Goal: Task Accomplishment & Management: Use online tool/utility

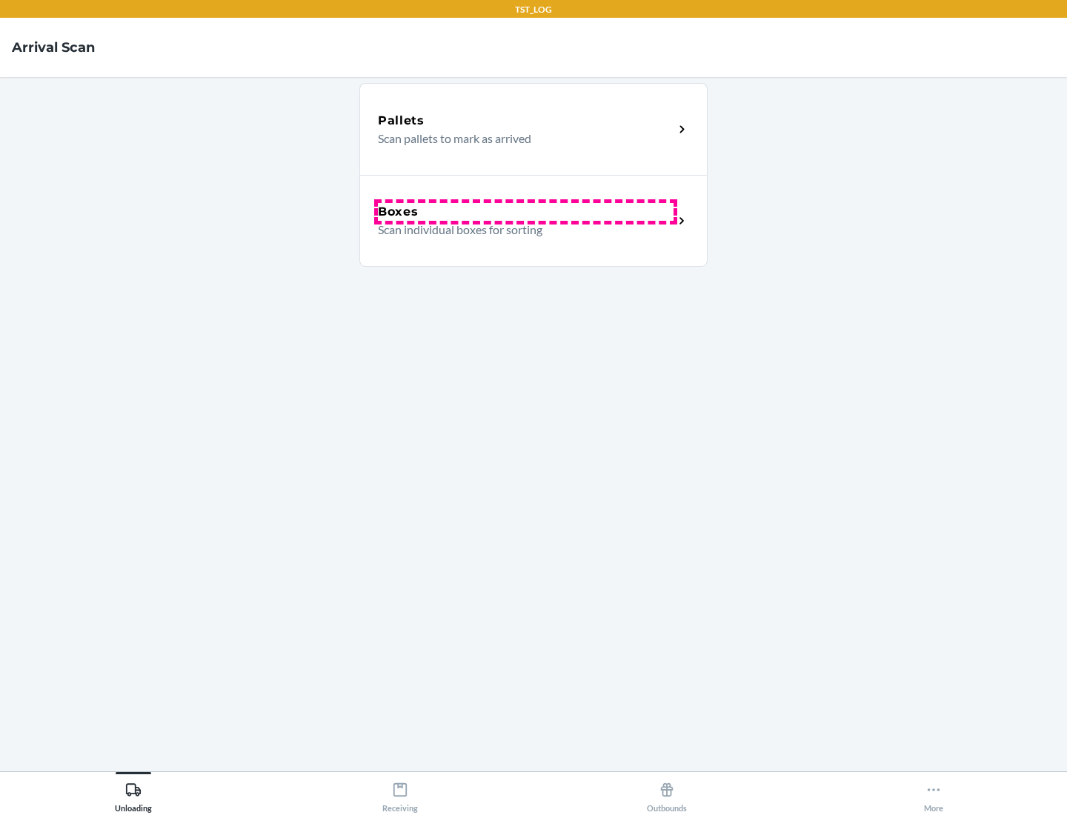
click at [525, 212] on div "Boxes" at bounding box center [526, 212] width 296 height 18
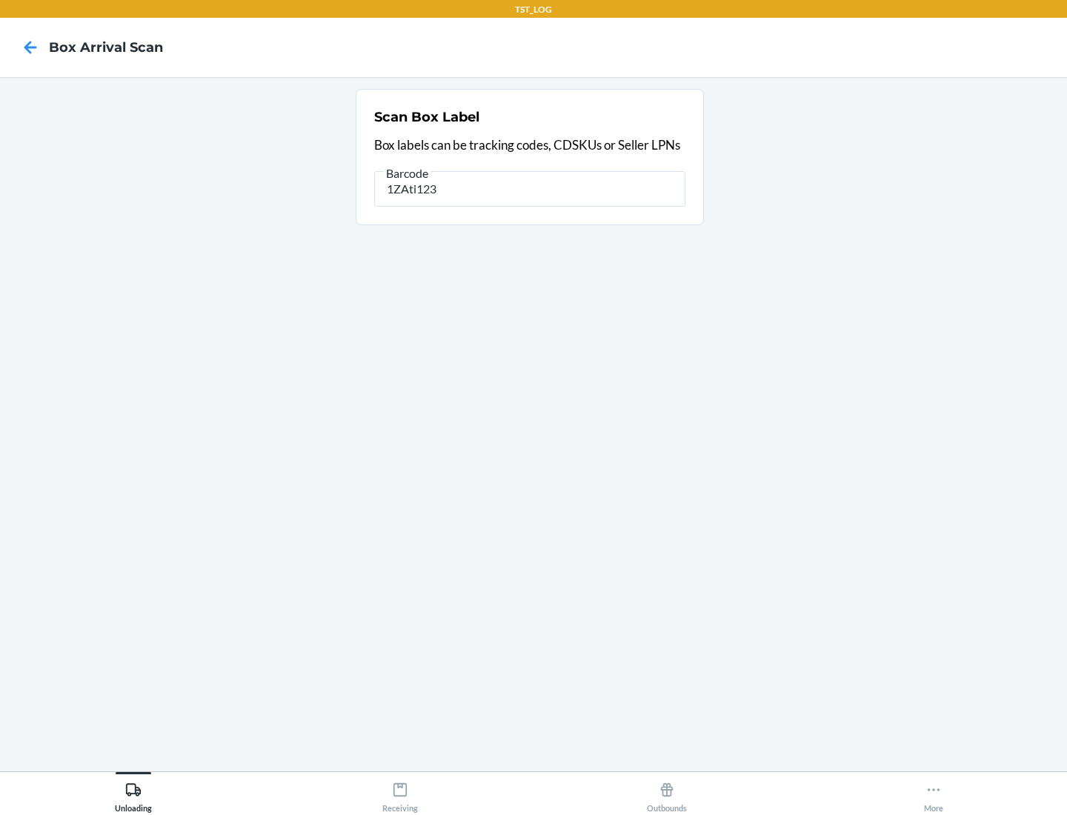
type input "1ZAti123"
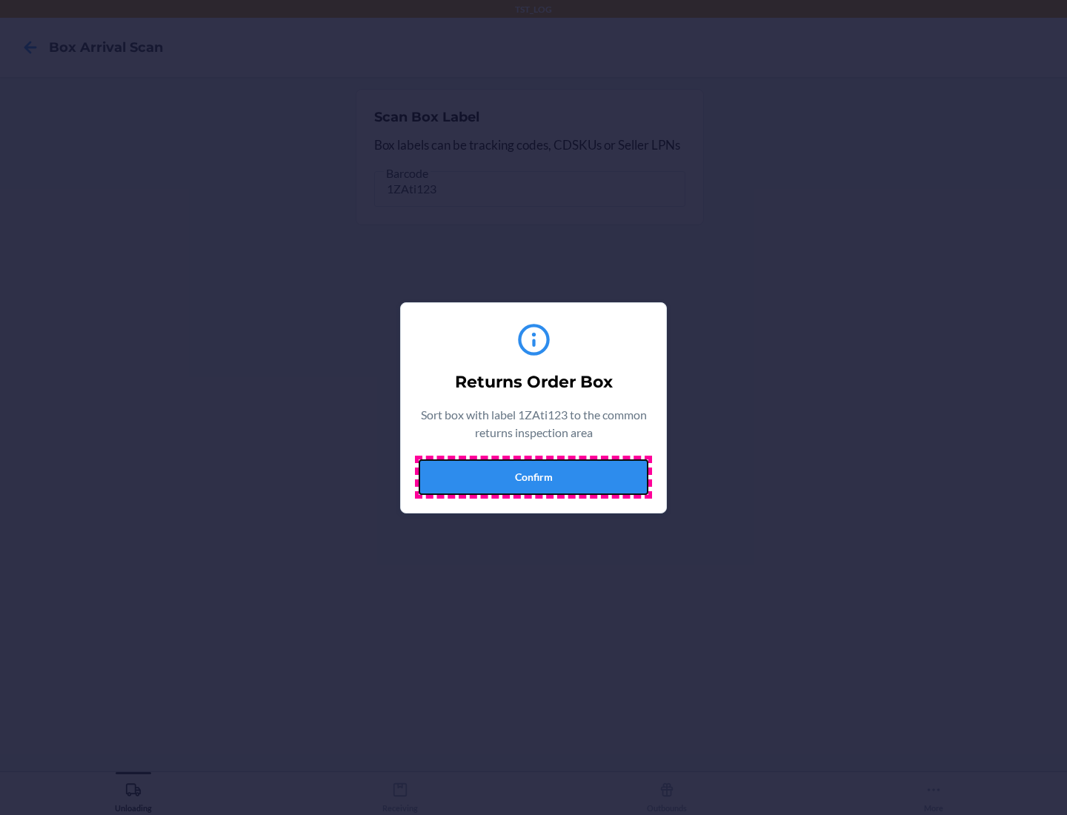
click at [533, 476] on button "Confirm" at bounding box center [533, 477] width 230 height 36
